Goal: Transaction & Acquisition: Download file/media

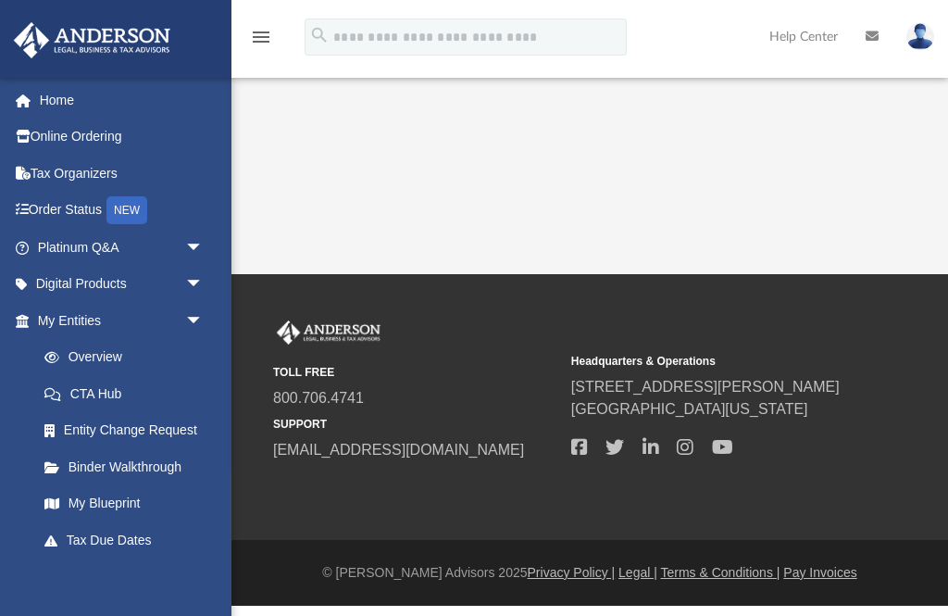
click at [54, 169] on link "Tax Organizers" at bounding box center [122, 173] width 219 height 37
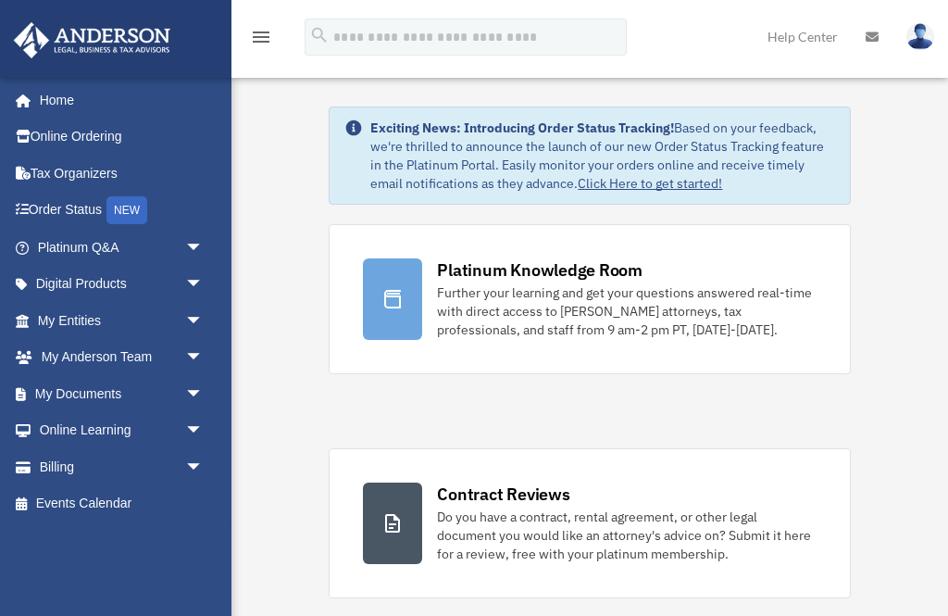
click at [84, 384] on link "My Documents arrow_drop_down" at bounding box center [122, 393] width 219 height 37
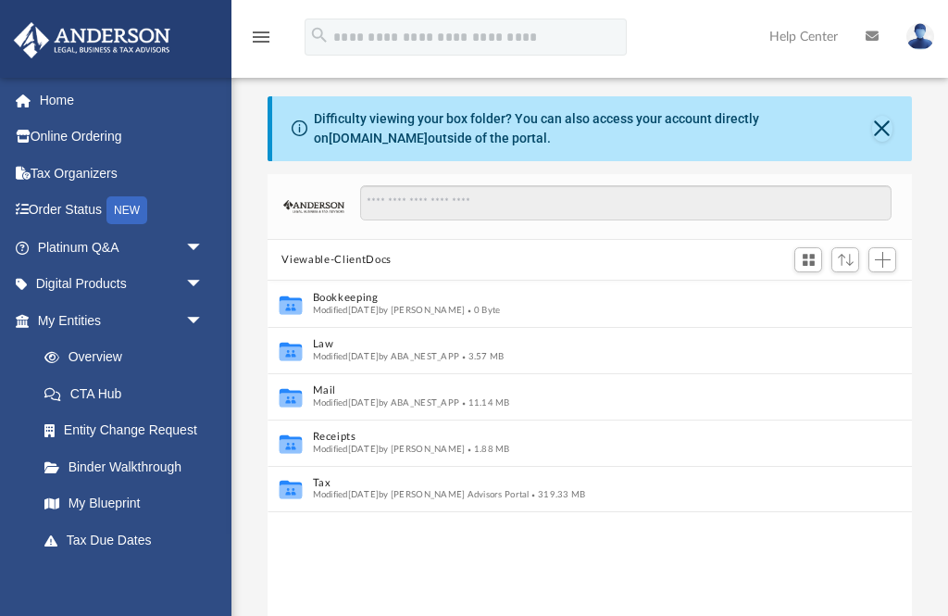
scroll to position [1, 1]
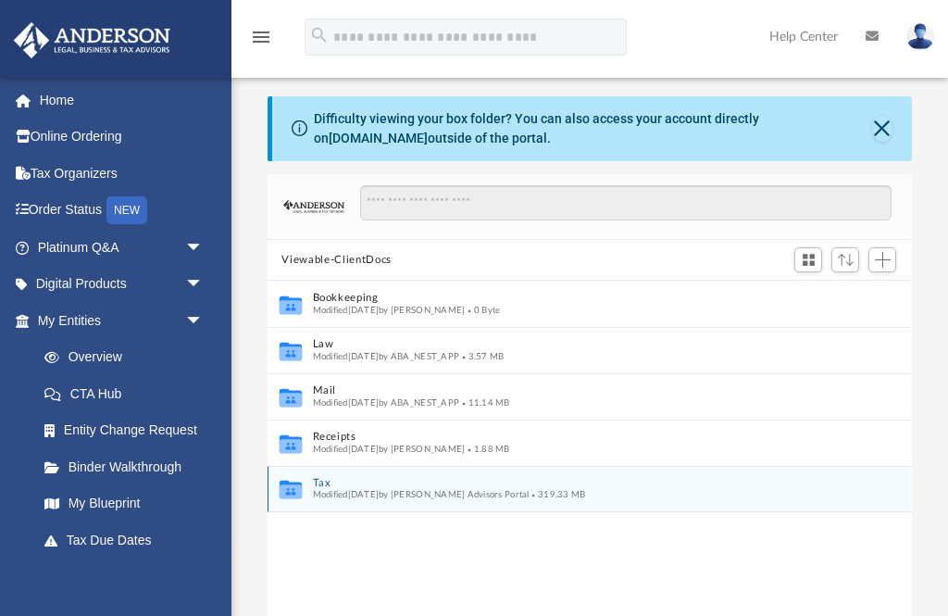
click at [353, 485] on button "Tax" at bounding box center [577, 483] width 531 height 12
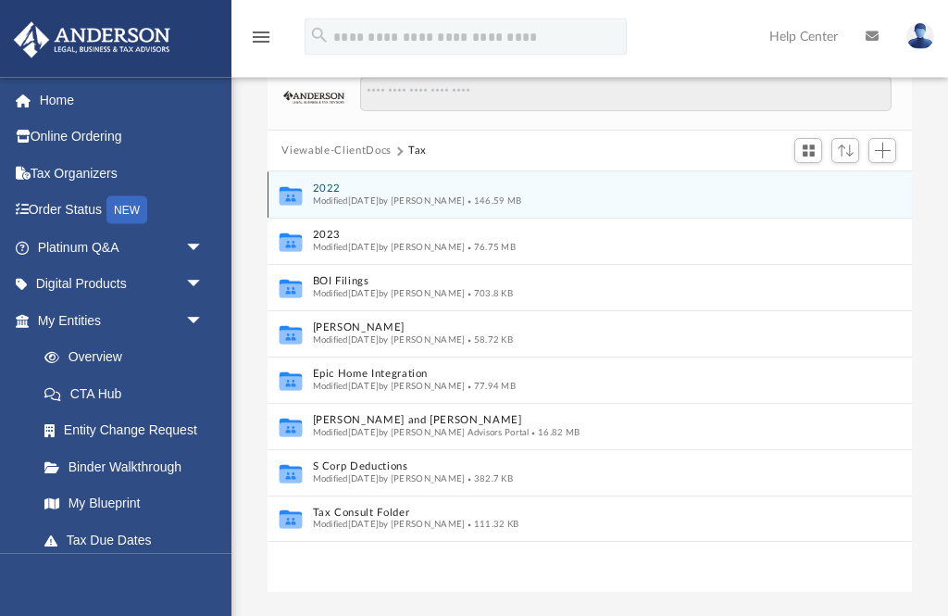
scroll to position [109, 0]
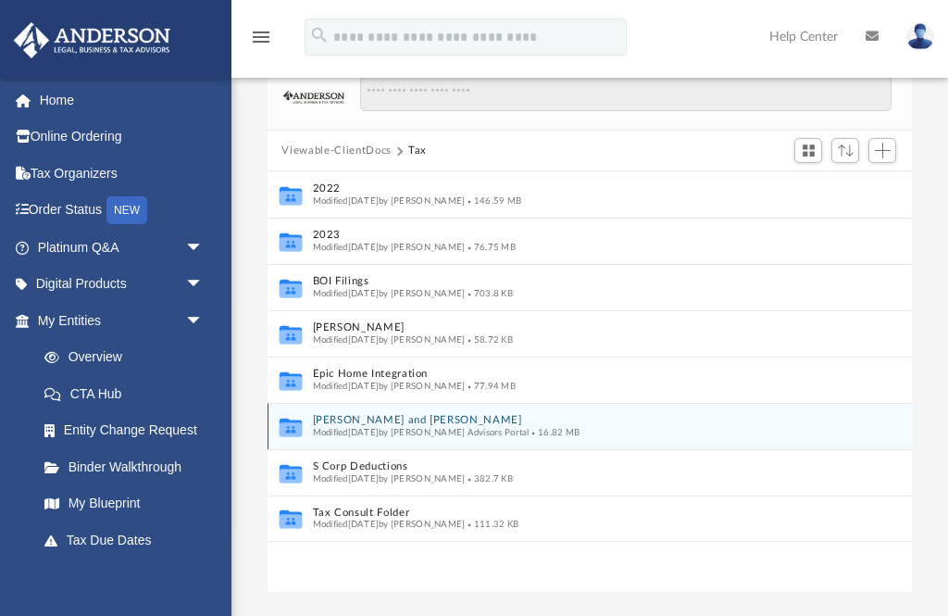
click at [381, 423] on button "[PERSON_NAME] and [PERSON_NAME]" at bounding box center [577, 421] width 531 height 12
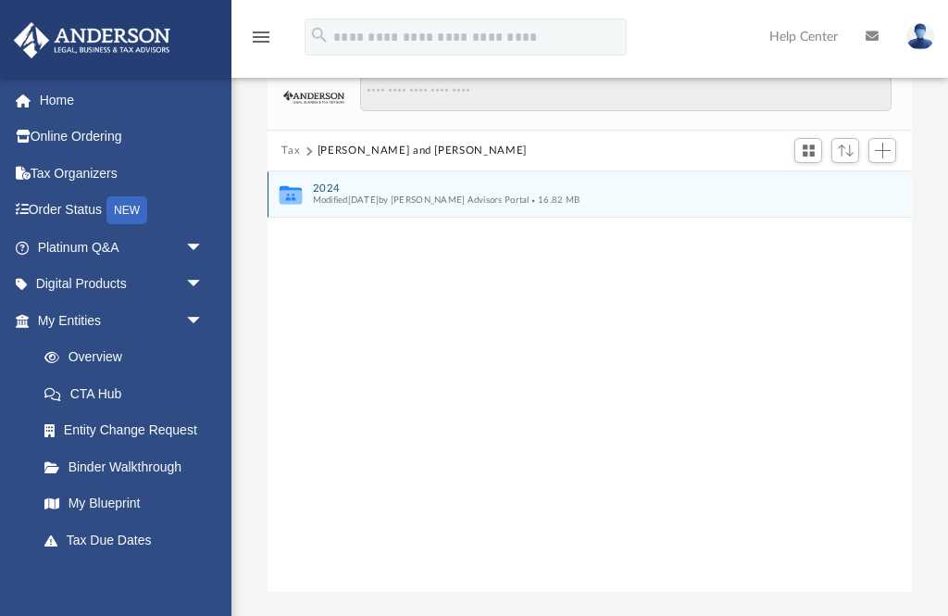
click at [315, 187] on button "2024" at bounding box center [577, 188] width 531 height 12
click at [367, 188] on button "Digital Tax Organizer" at bounding box center [577, 188] width 531 height 12
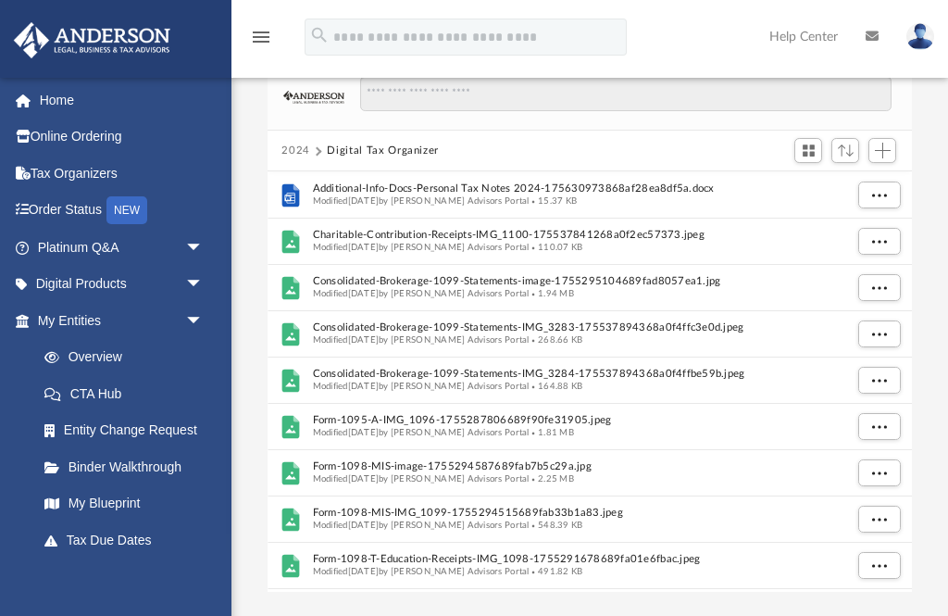
scroll to position [0, 0]
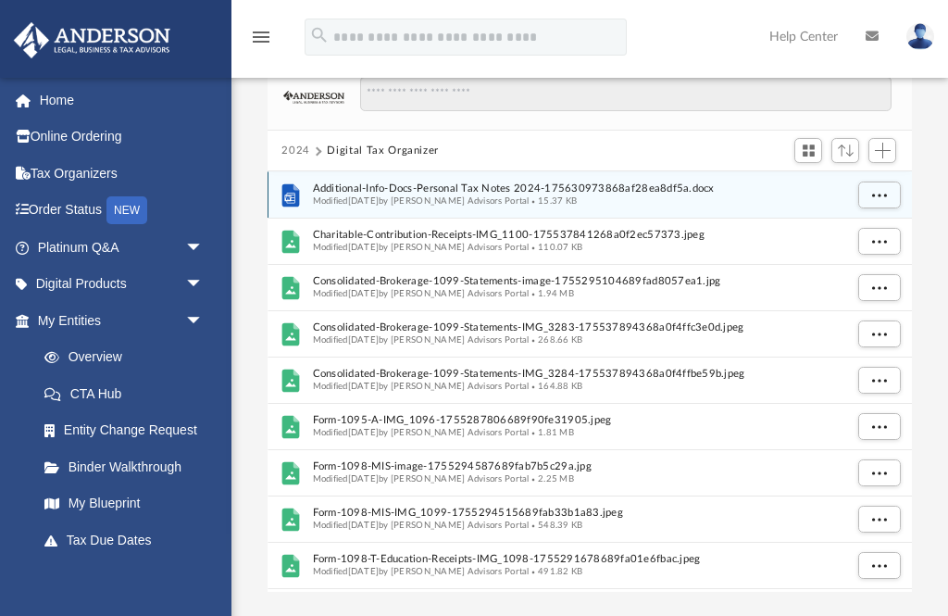
click at [881, 190] on span "More options" at bounding box center [878, 195] width 15 height 10
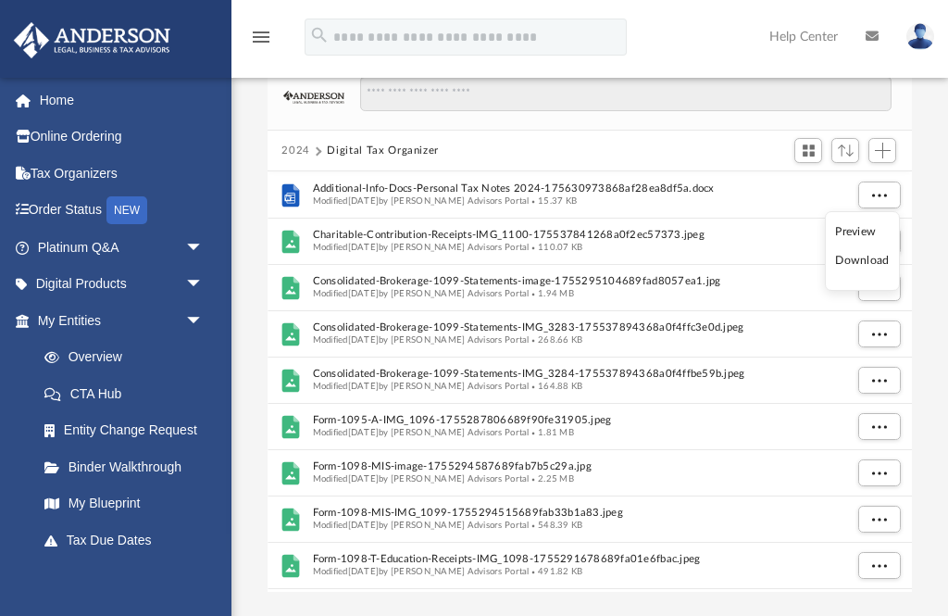
click at [858, 260] on li "Download" at bounding box center [862, 260] width 54 height 19
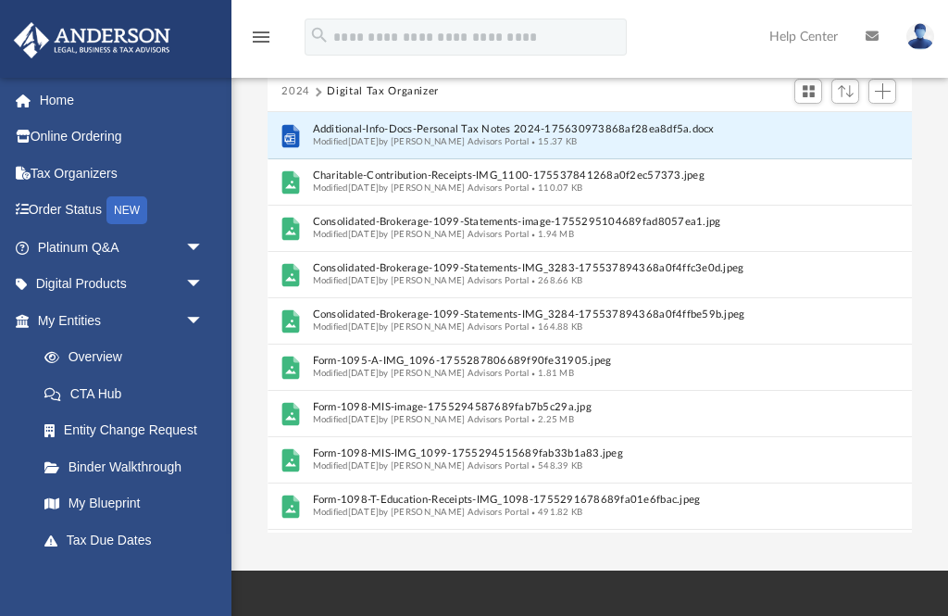
scroll to position [421, 740]
